Goal: Communication & Community: Participate in discussion

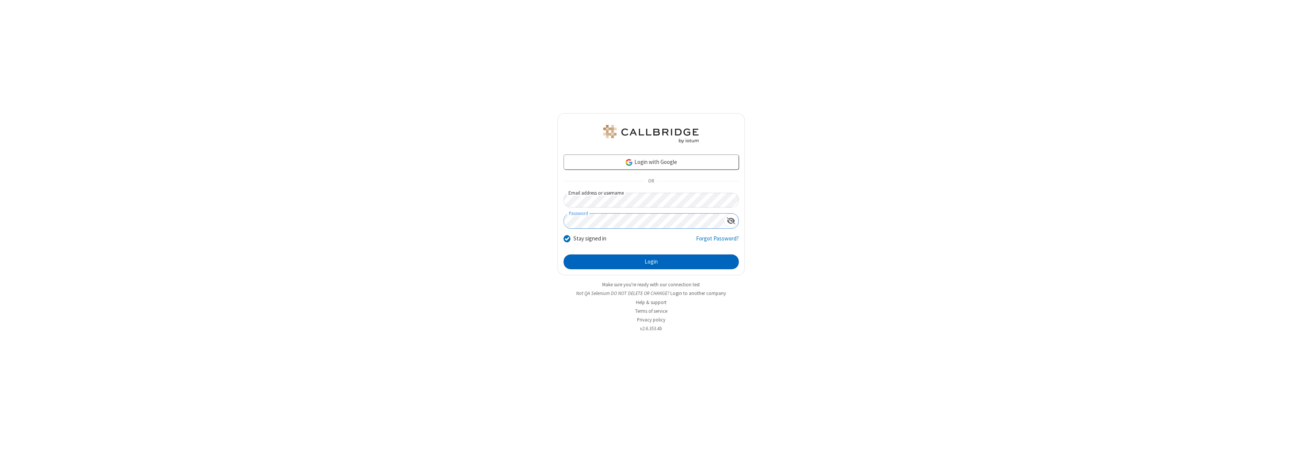
click at [651, 262] on button "Login" at bounding box center [651, 261] width 175 height 15
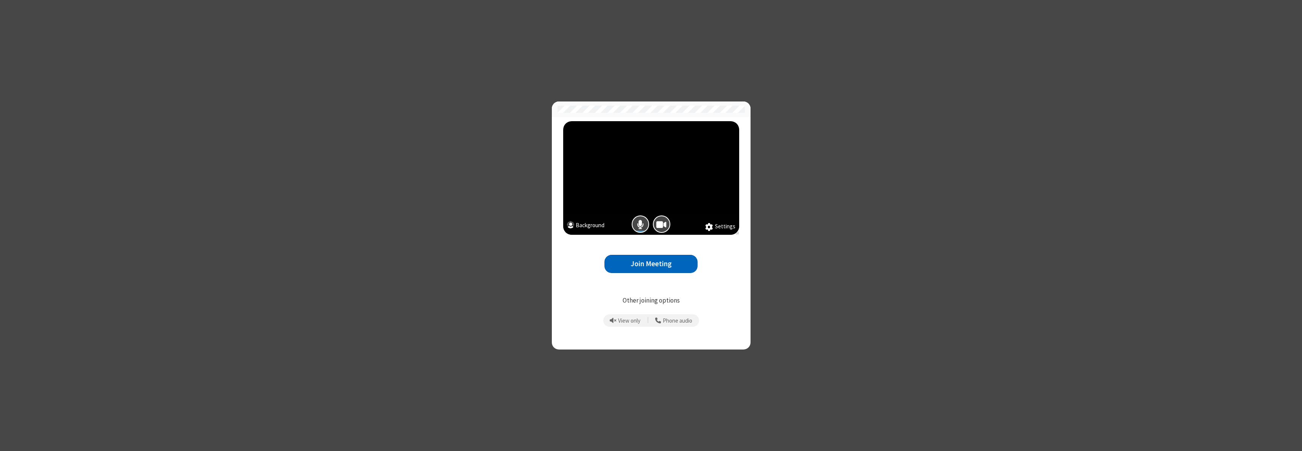
click at [651, 263] on button "Join Meeting" at bounding box center [650, 264] width 93 height 19
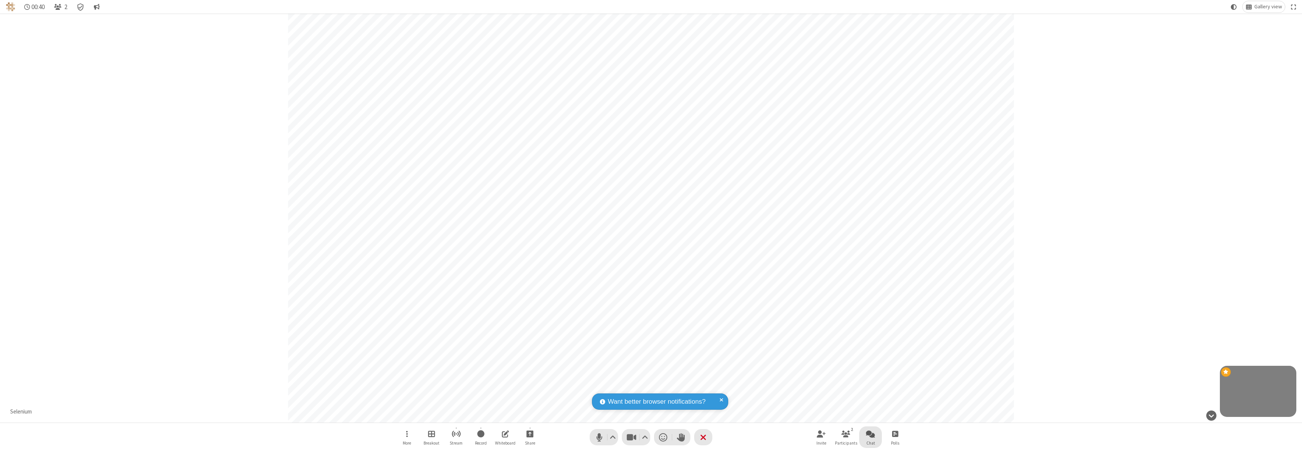
click at [871, 433] on span "Open chat" at bounding box center [870, 433] width 9 height 9
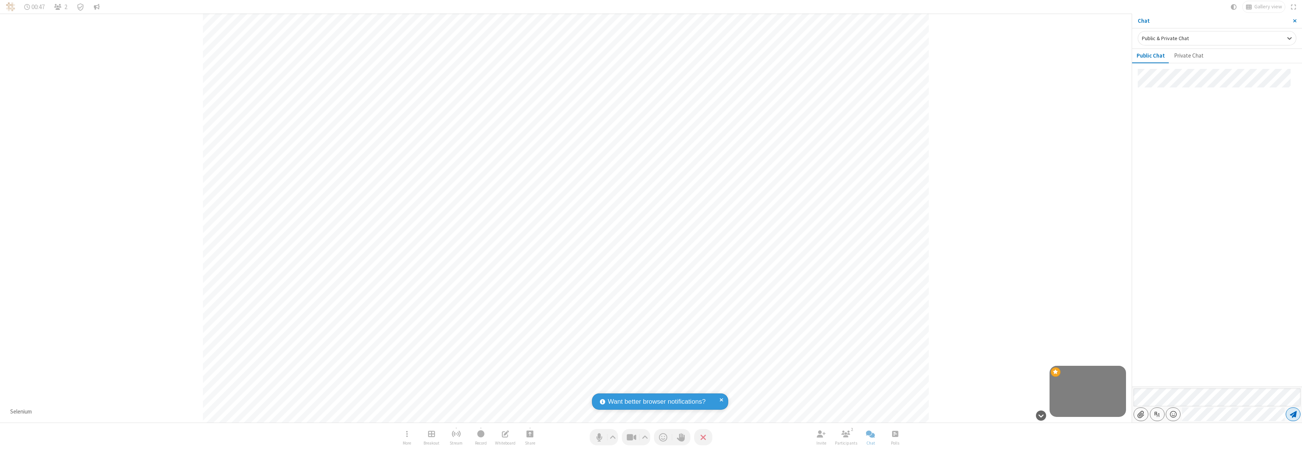
click at [1293, 414] on span "Send message" at bounding box center [1293, 414] width 7 height 8
